Goal: Go to known website: Go to known website

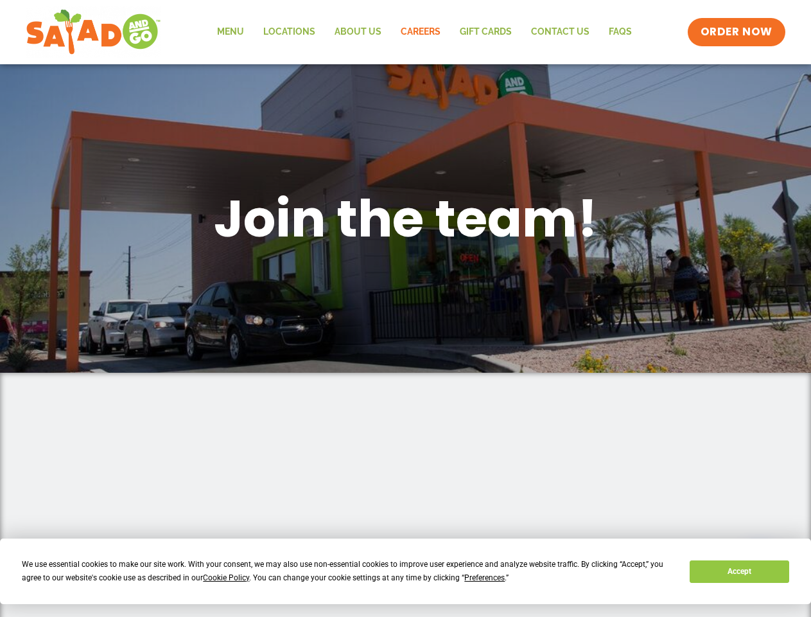
click at [228, 577] on span "Cookie Policy" at bounding box center [226, 577] width 46 height 9
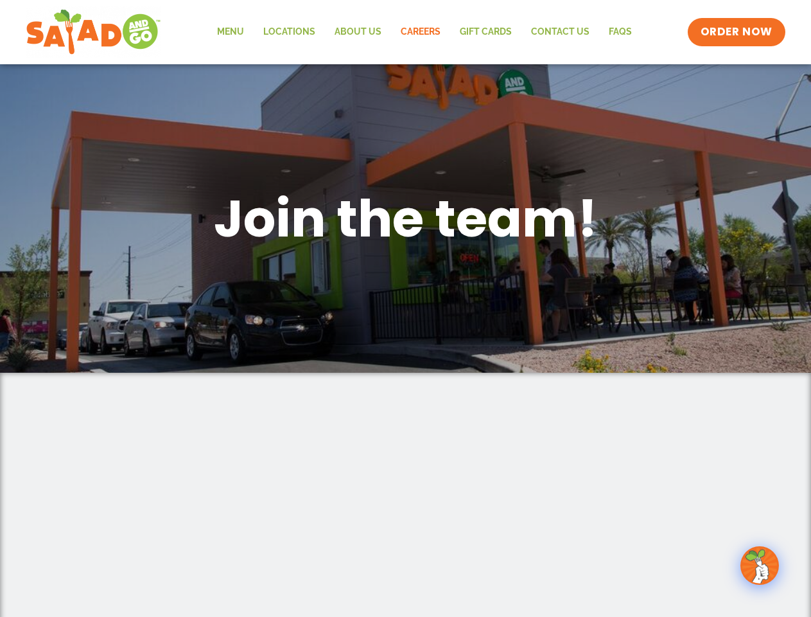
click at [737, 32] on span "ORDER NOW" at bounding box center [737, 31] width 72 height 15
